Goal: Task Accomplishment & Management: Manage account settings

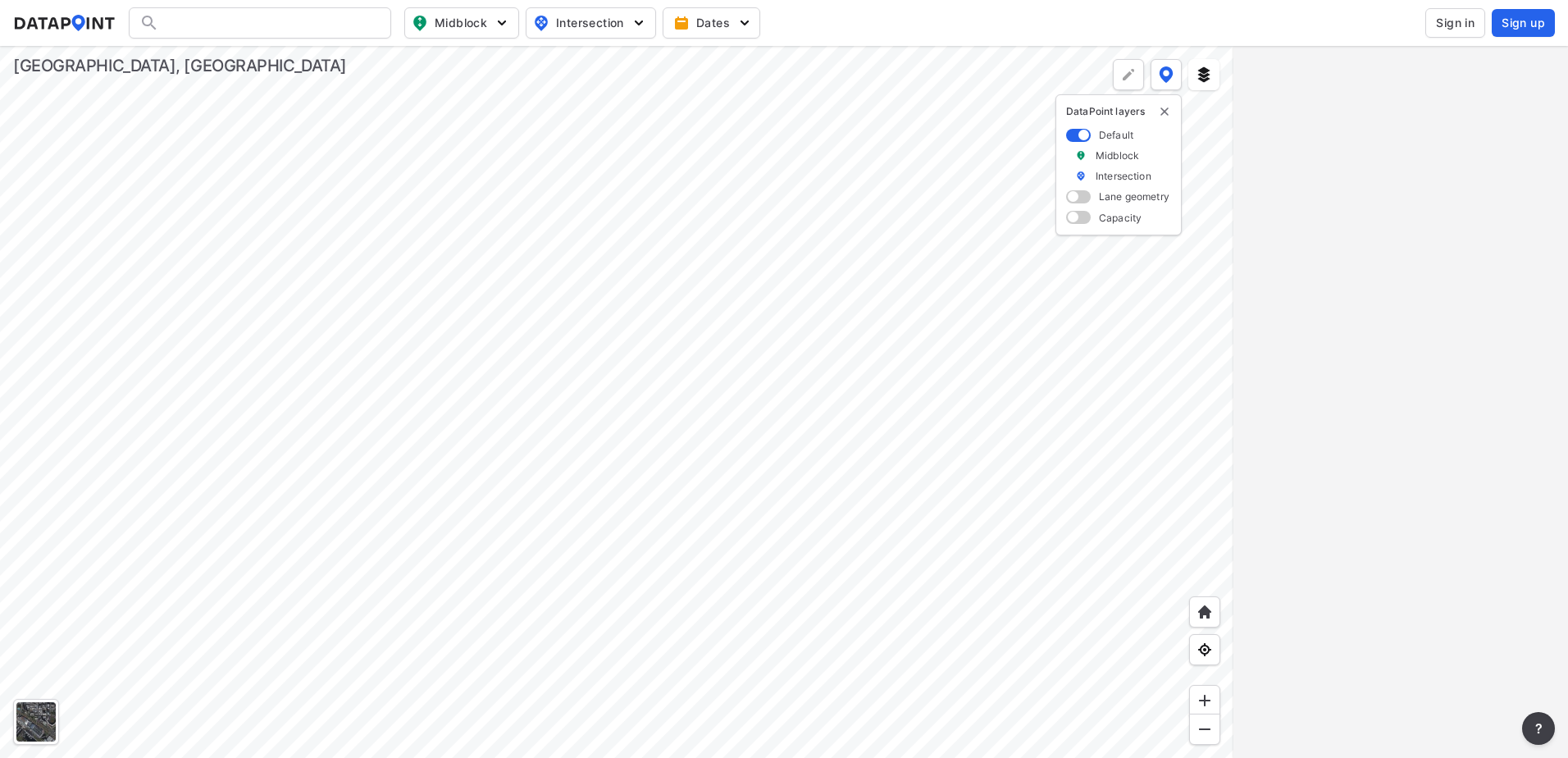
click at [1453, 27] on span "Sign in" at bounding box center [1455, 22] width 39 height 16
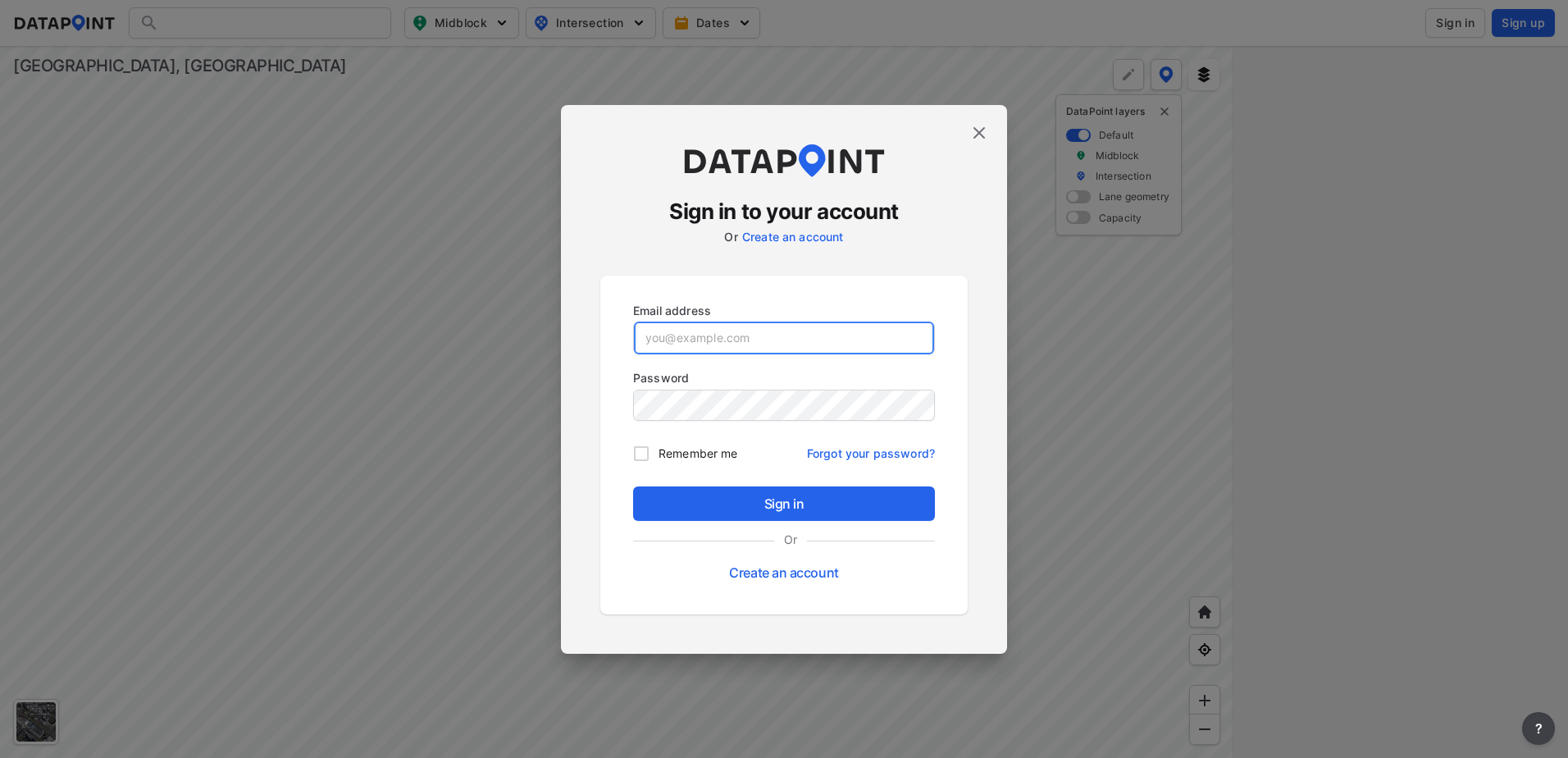
type input "[EMAIL_ADDRESS][DOMAIN_NAME]"
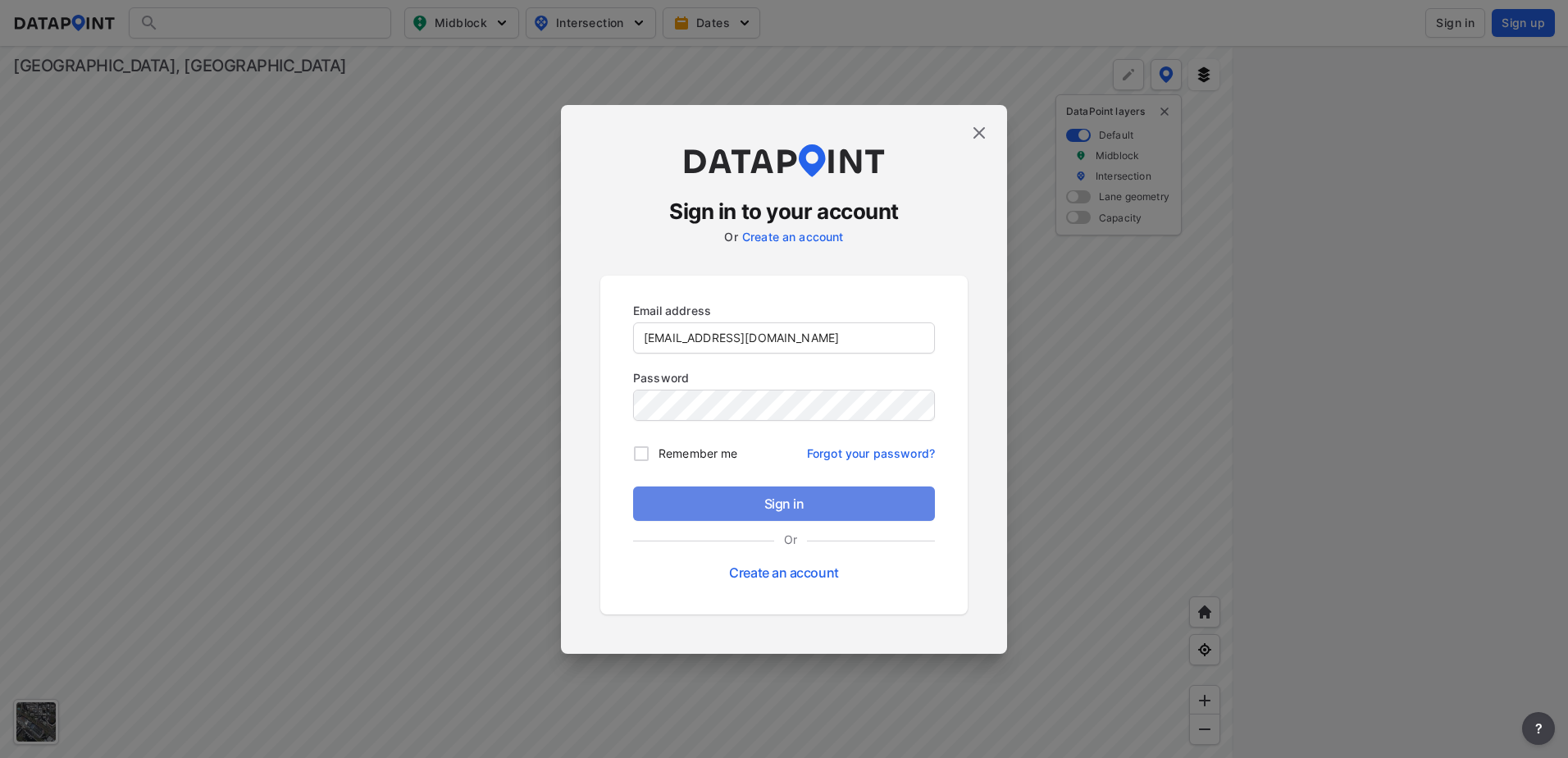
click at [796, 500] on span "Sign in" at bounding box center [784, 504] width 275 height 20
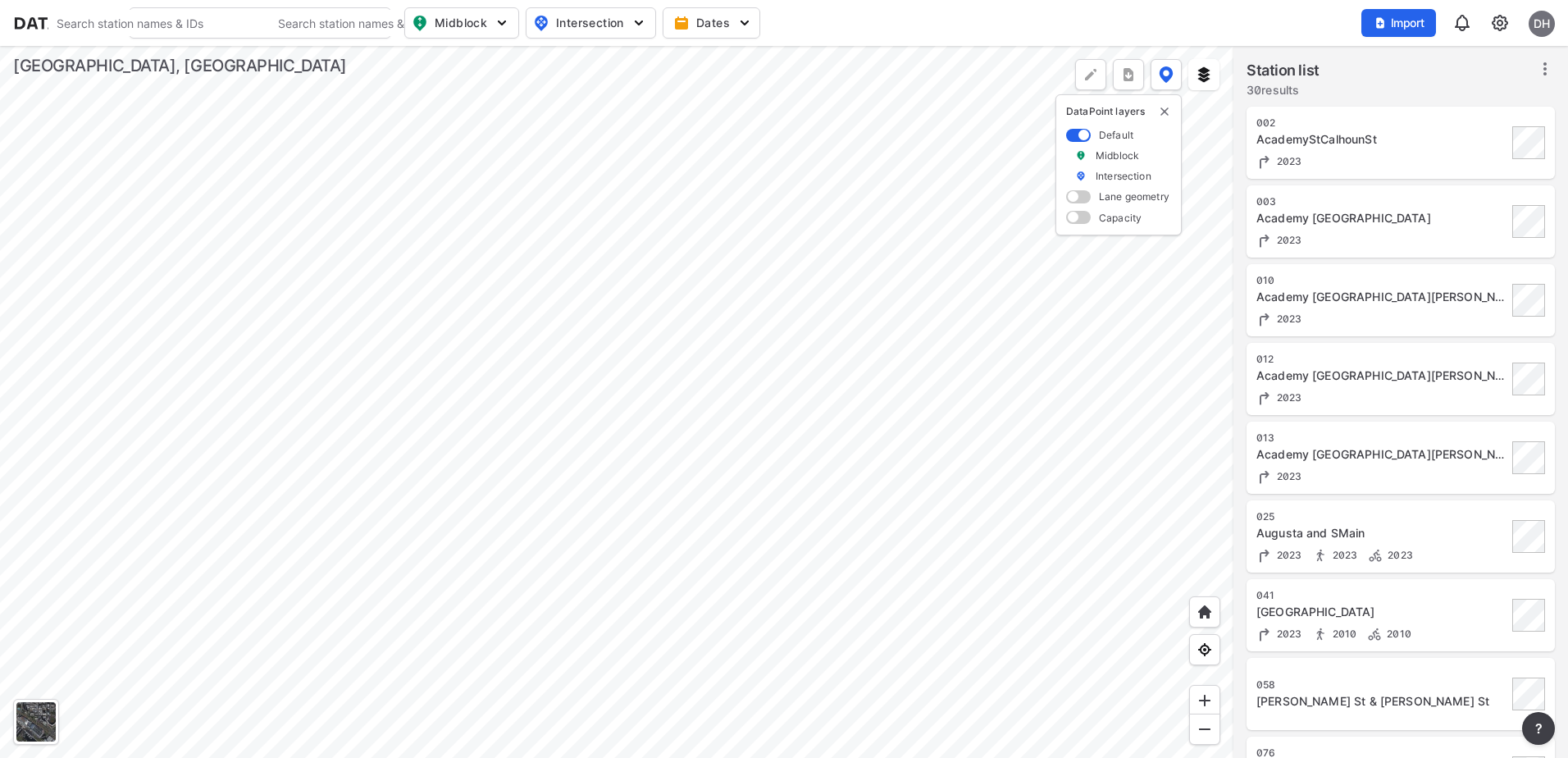
click at [774, 430] on div at bounding box center [617, 402] width 1234 height 712
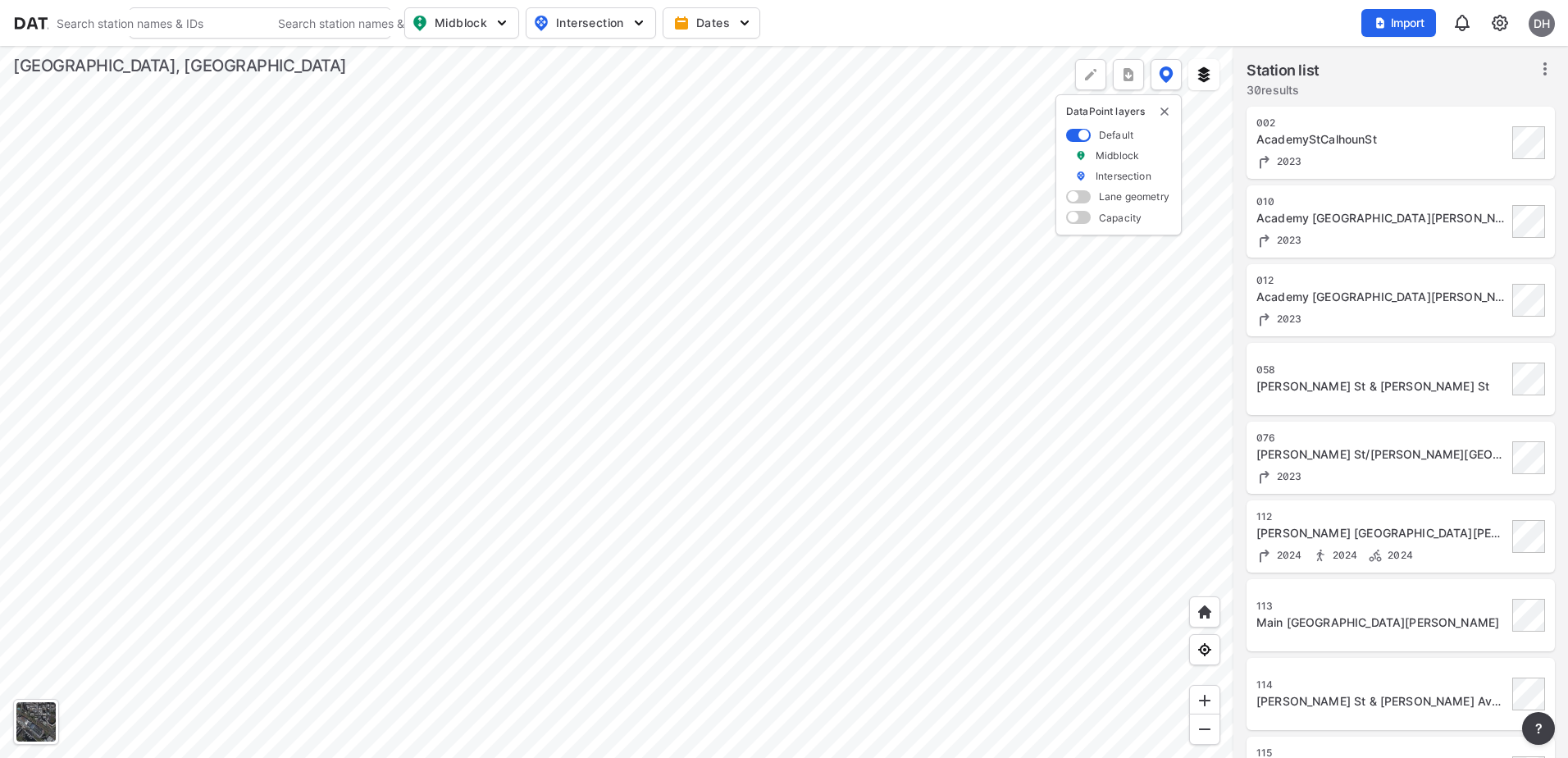
click at [742, 360] on div at bounding box center [617, 402] width 1234 height 712
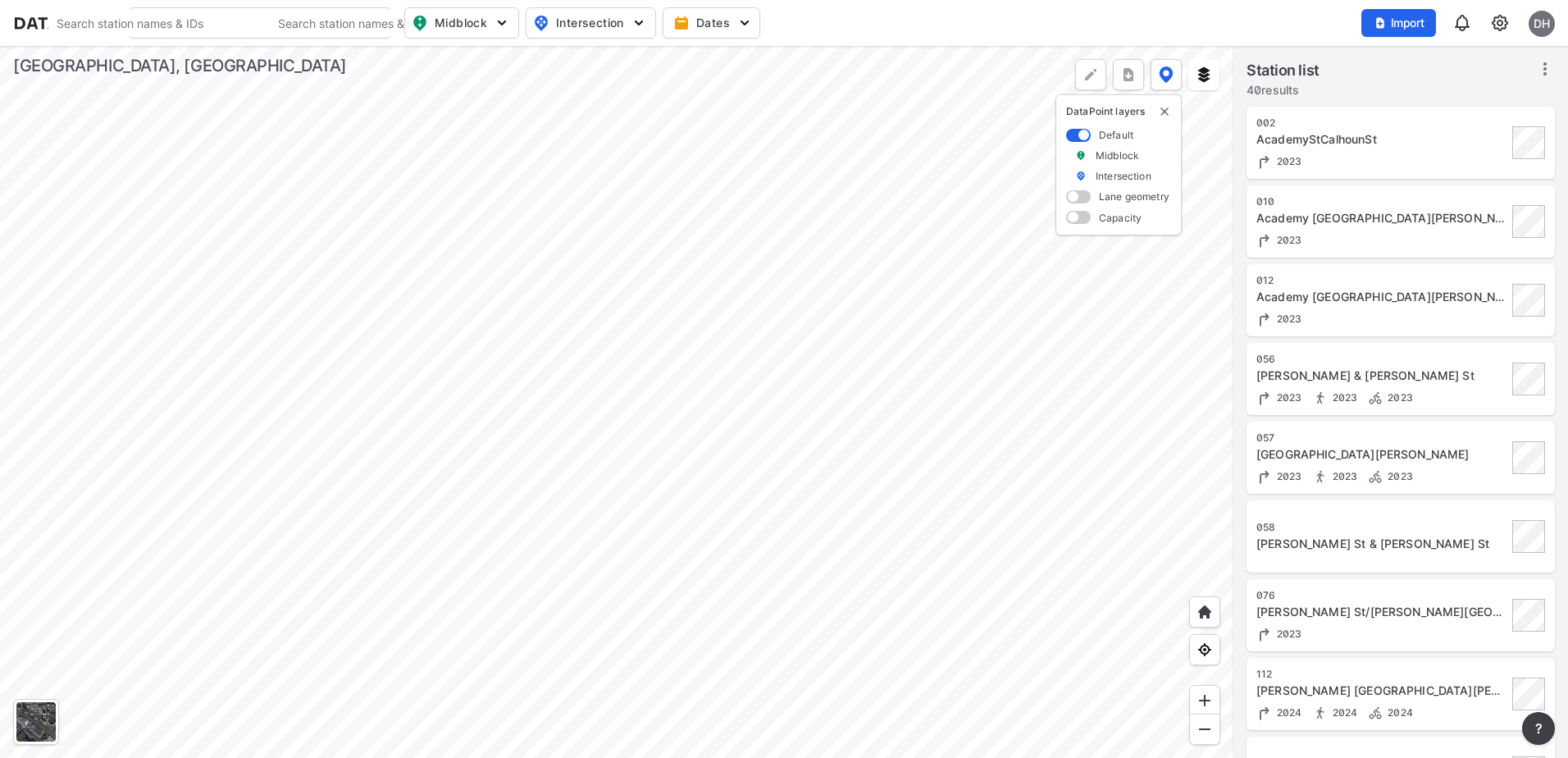
click at [673, 509] on div at bounding box center [617, 402] width 1234 height 712
